Goal: Entertainment & Leisure: Consume media (video, audio)

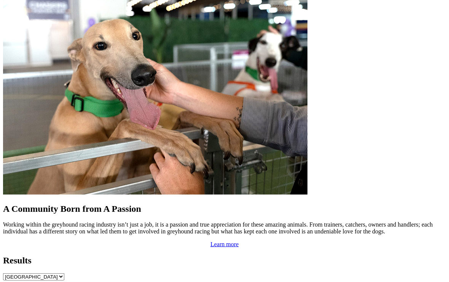
scroll to position [629, 0]
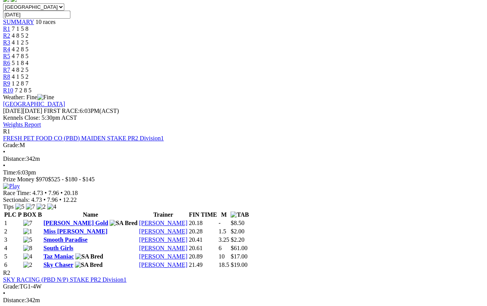
scroll to position [244, 0]
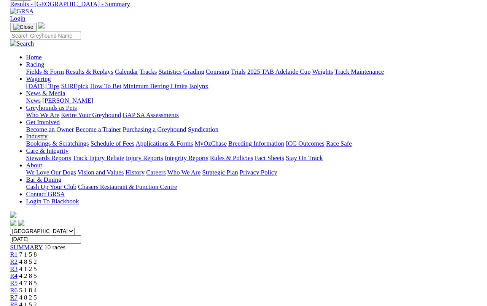
scroll to position [226, 0]
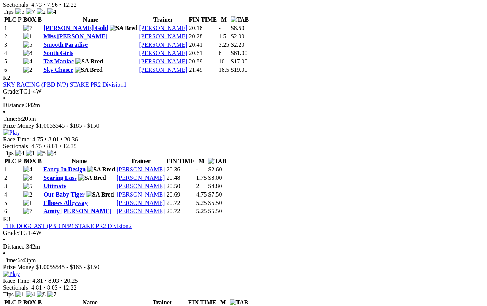
scroll to position [440, 0]
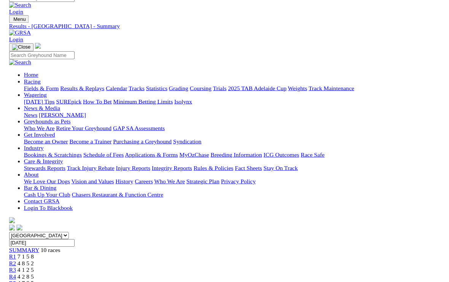
scroll to position [444, 0]
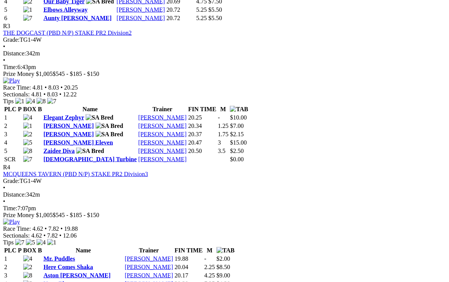
scroll to position [630, 0]
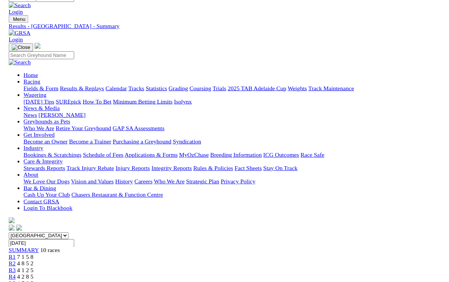
scroll to position [631, 0]
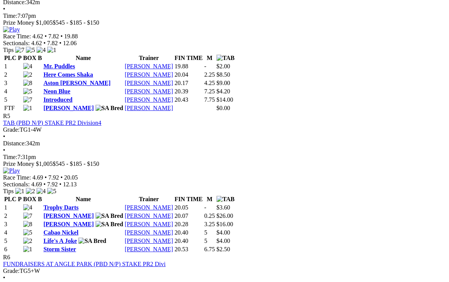
scroll to position [825, 0]
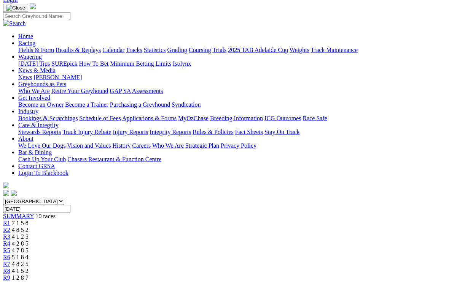
scroll to position [0, 0]
